Goal: Information Seeking & Learning: Learn about a topic

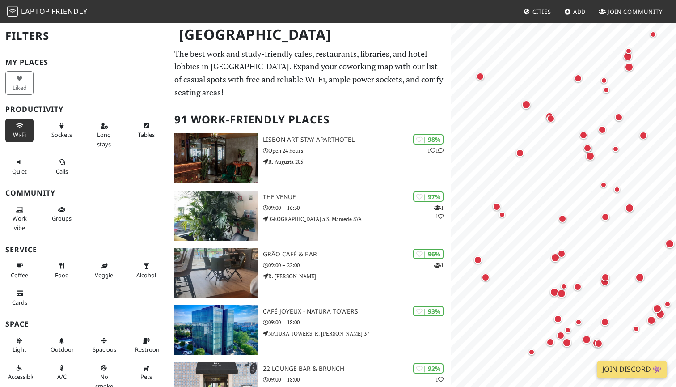
click at [13, 127] on button "Wi-Fi" at bounding box center [19, 131] width 28 height 24
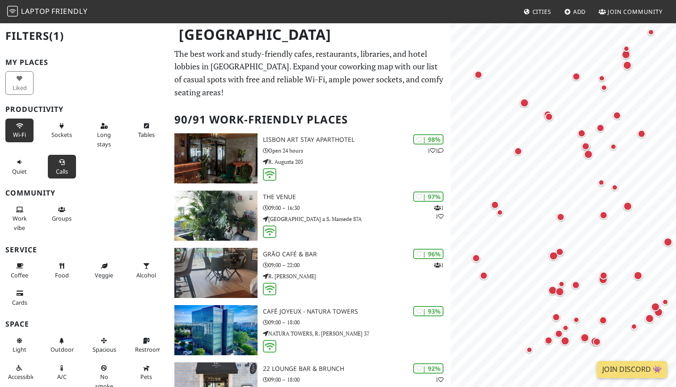
click at [60, 162] on icon at bounding box center [61, 163] width 7 height 6
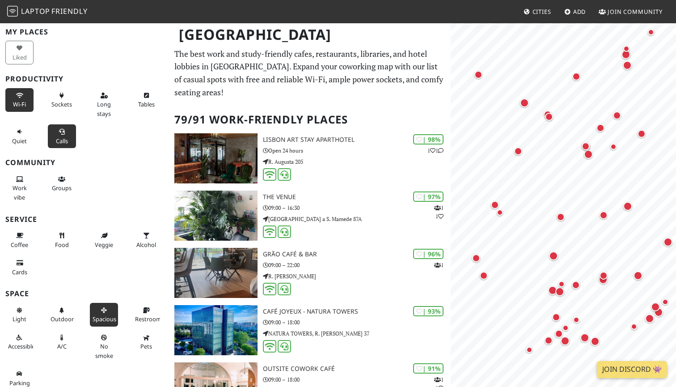
scroll to position [30, 0]
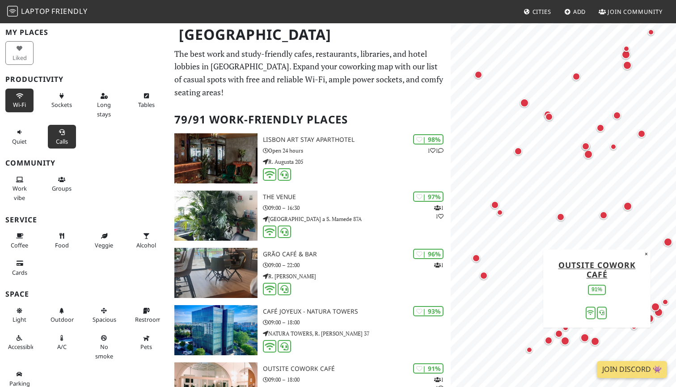
click at [595, 339] on div "Map marker" at bounding box center [595, 341] width 9 height 9
click at [583, 338] on div "Map marker" at bounding box center [585, 337] width 9 height 9
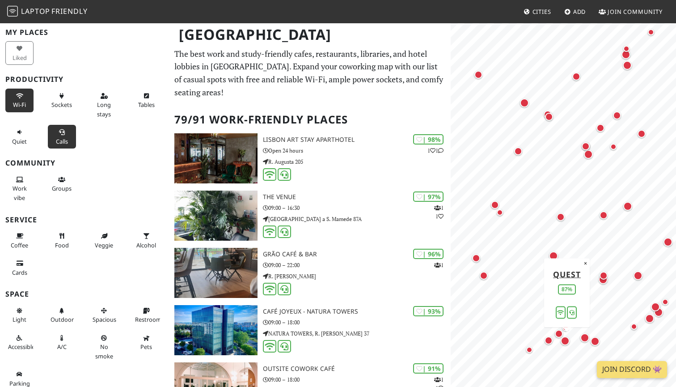
click at [564, 341] on div "Map marker" at bounding box center [561, 336] width 12 height 12
click at [570, 340] on div "Map marker" at bounding box center [565, 340] width 9 height 9
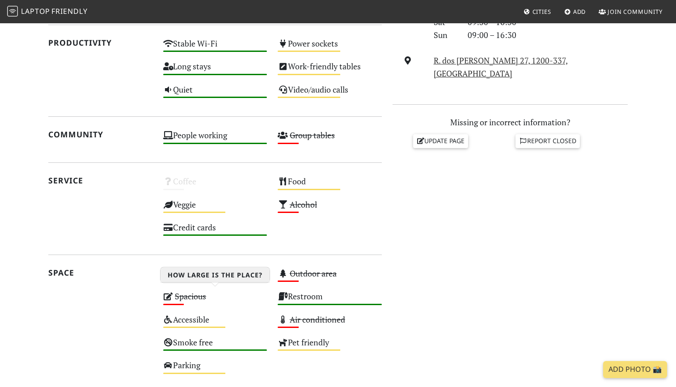
scroll to position [268, 0]
